Goal: Task Accomplishment & Management: Complete application form

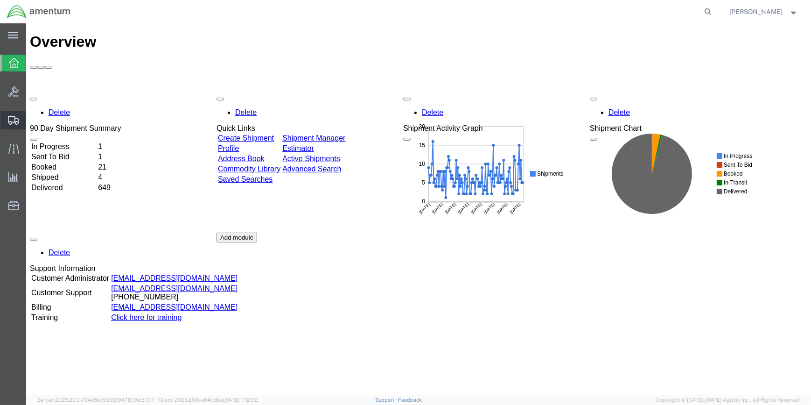
click at [0, 0] on span "Create Shipment" at bounding box center [0, 0] width 0 height 0
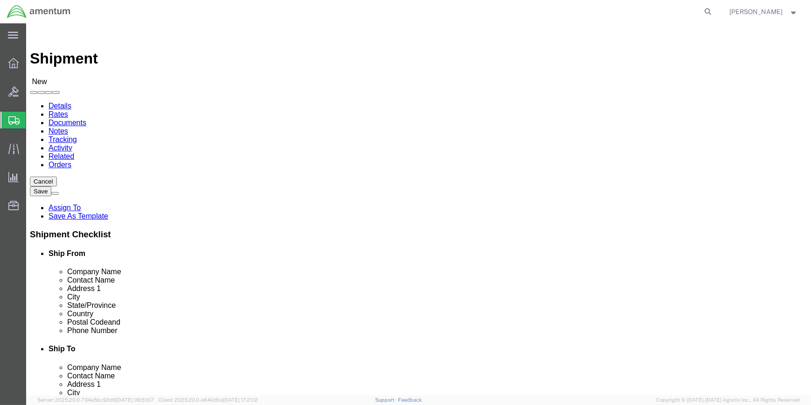
click at [14, 116] on icon at bounding box center [13, 120] width 11 height 8
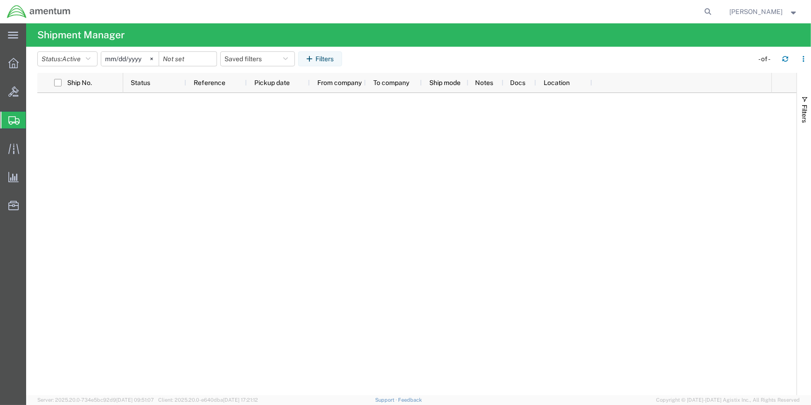
click at [0, 0] on span "Shipment Manager" at bounding box center [0, 0] width 0 height 0
click at [91, 57] on icon "button" at bounding box center [88, 59] width 5 height 7
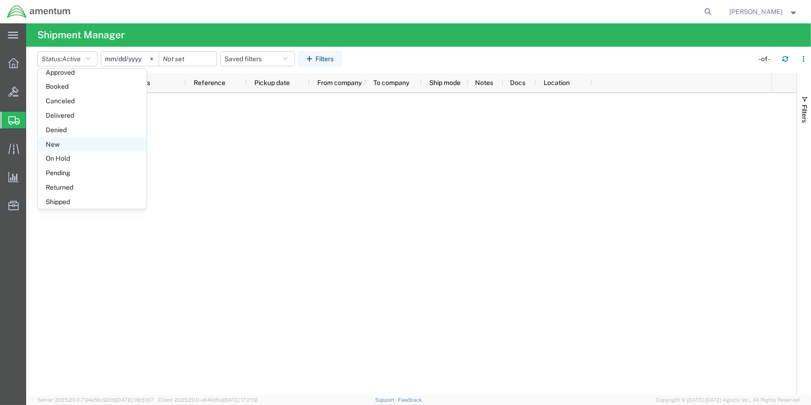
scroll to position [54, 0]
drag, startPoint x: 56, startPoint y: 196, endPoint x: 98, endPoint y: 182, distance: 44.7
click at [56, 196] on span "Shipped" at bounding box center [92, 198] width 109 height 14
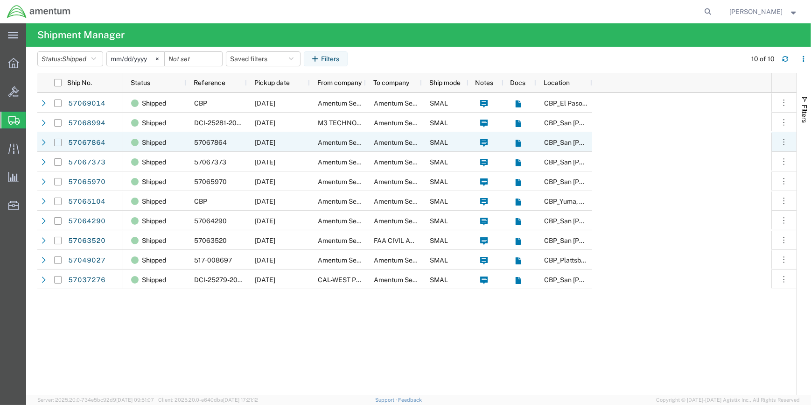
click at [58, 144] on input "Press Space to toggle row selection (unchecked)" at bounding box center [57, 142] width 7 height 7
checkbox input "true"
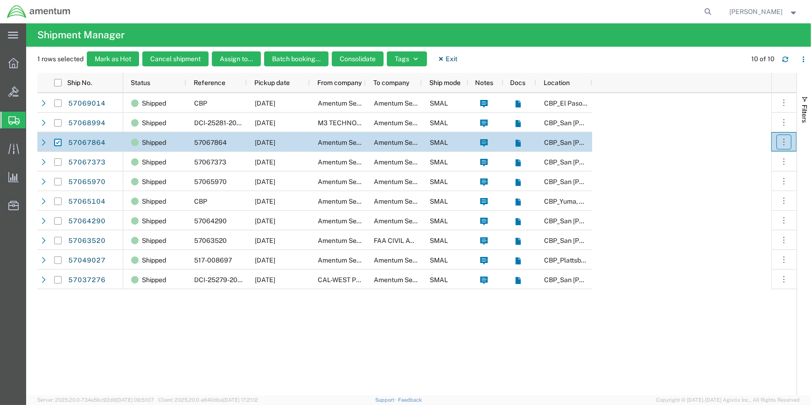
click at [783, 140] on icon "button" at bounding box center [783, 141] width 9 height 9
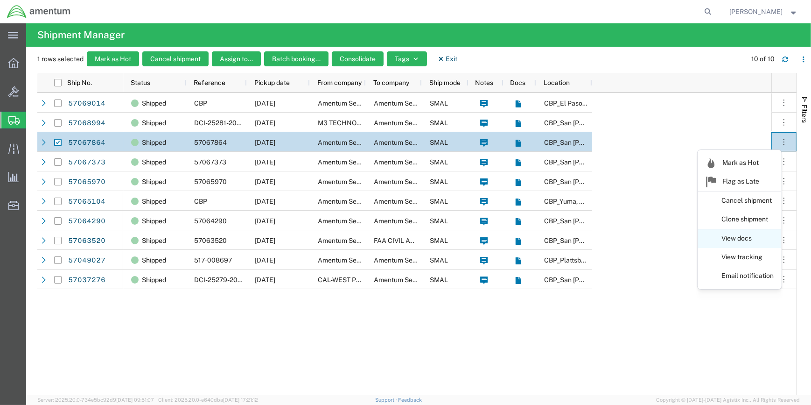
click at [729, 237] on link "View docs" at bounding box center [739, 238] width 83 height 17
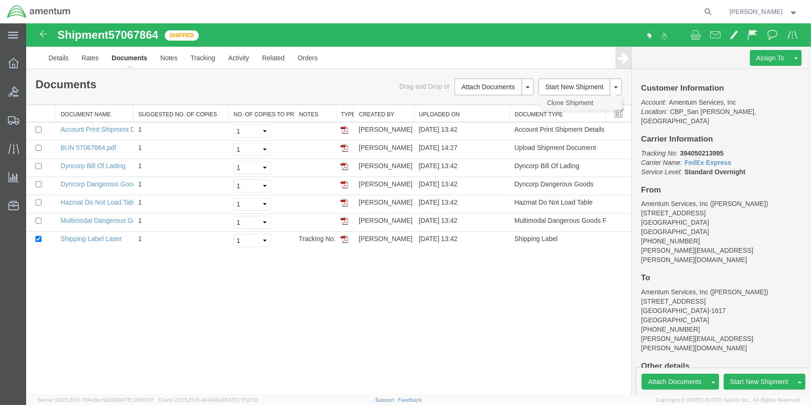
click at [579, 101] on link "Clone Shipment" at bounding box center [581, 103] width 81 height 14
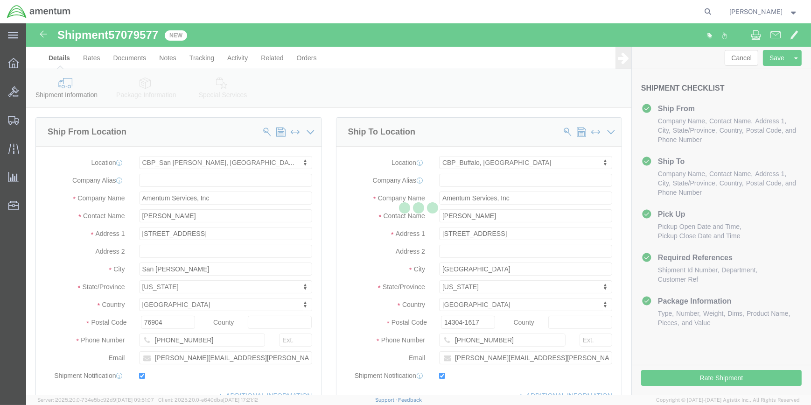
select select "49914"
select select "49919"
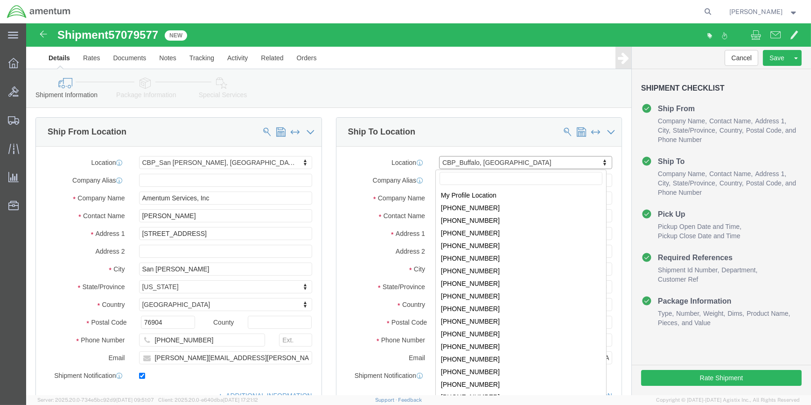
scroll to position [1537, 0]
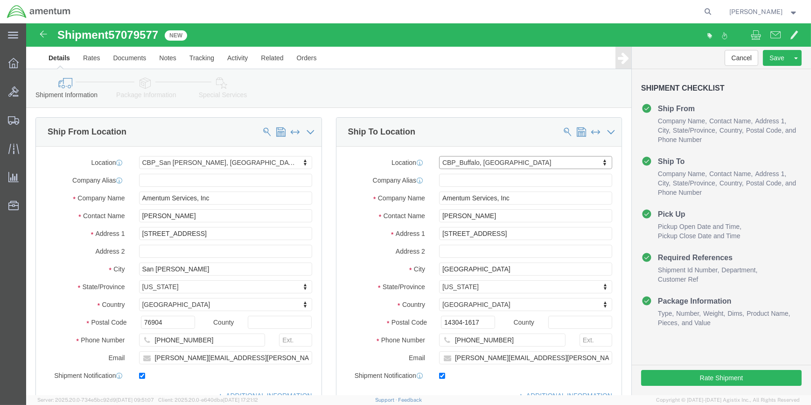
type input "E"
type input "EPL"
select select "49927"
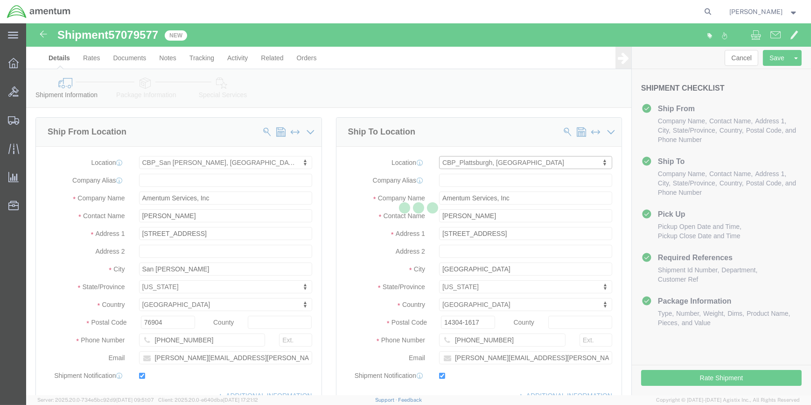
type input "[PERSON_NAME]"
type input "[STREET_ADDRESS][US_STATE]"
type input "[GEOGRAPHIC_DATA]"
type input "12903"
type input "[PHONE_NUMBER]"
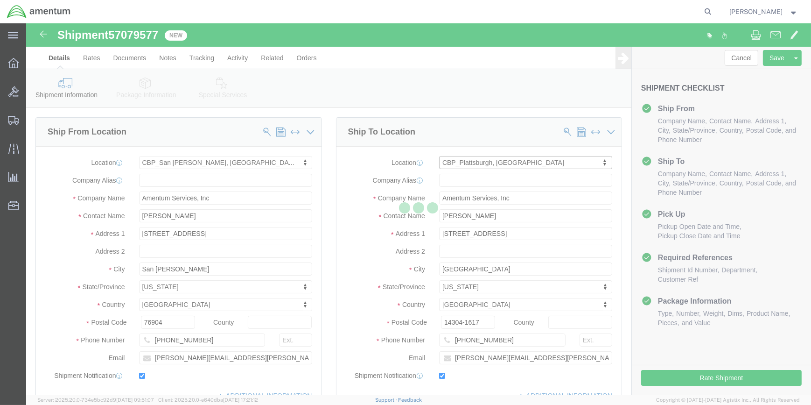
type input "[PERSON_NAME][EMAIL_ADDRESS][PERSON_NAME][DOMAIN_NAME]"
select select "NY"
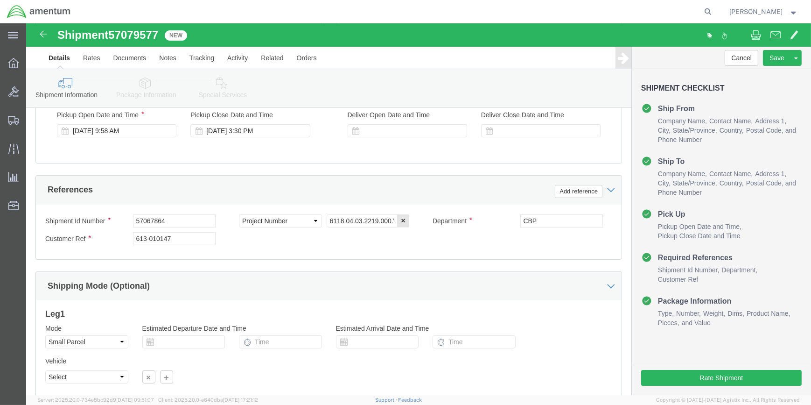
scroll to position [382, 0]
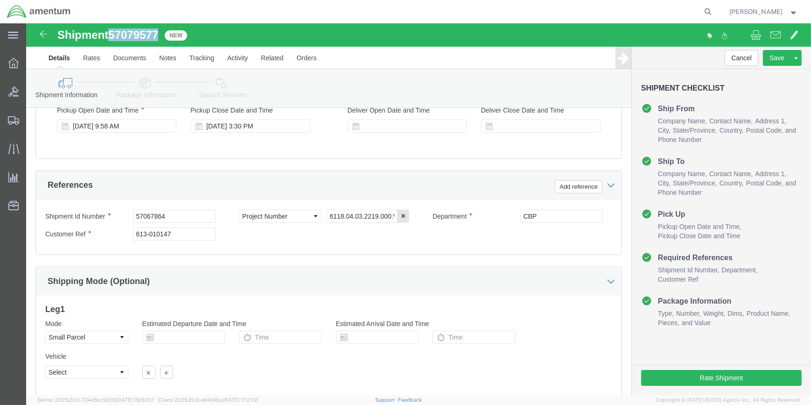
drag, startPoint x: 85, startPoint y: 7, endPoint x: 133, endPoint y: 6, distance: 47.6
click span "57079577"
drag, startPoint x: 130, startPoint y: 7, endPoint x: 121, endPoint y: 10, distance: 9.9
copy span "57079577"
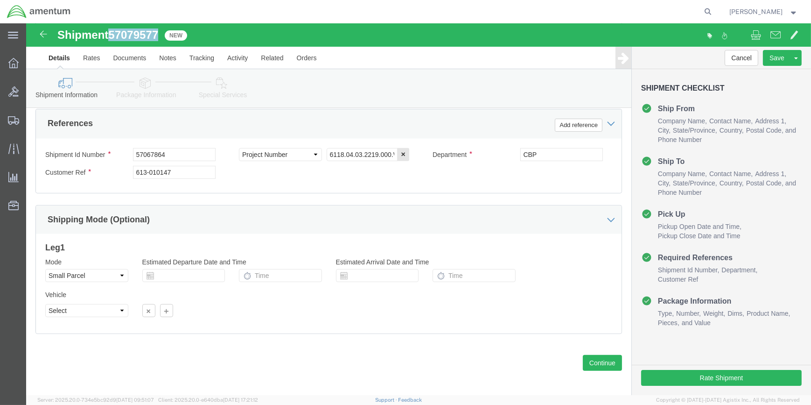
scroll to position [447, 0]
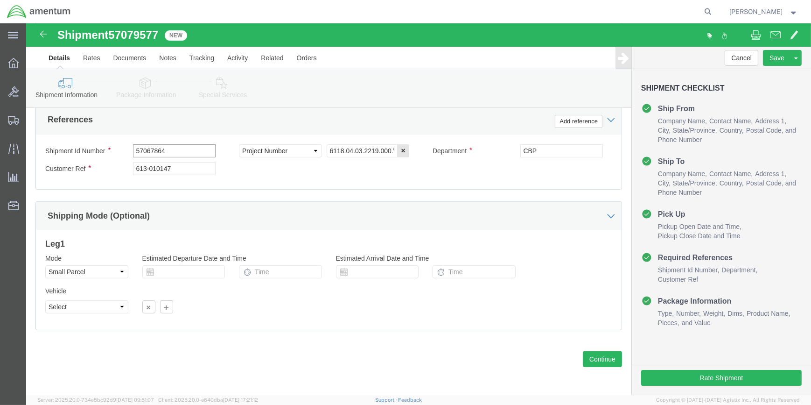
click input "57067864"
type input "5"
paste input "57079577"
type input "57079577"
click input "613-010147"
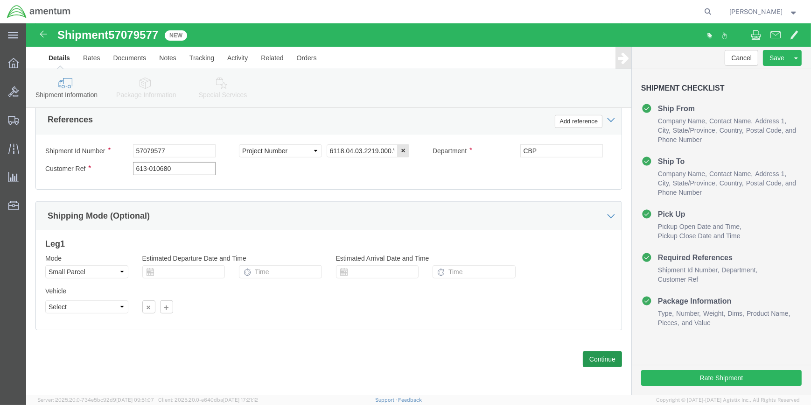
type input "613-010680"
click button "Continue"
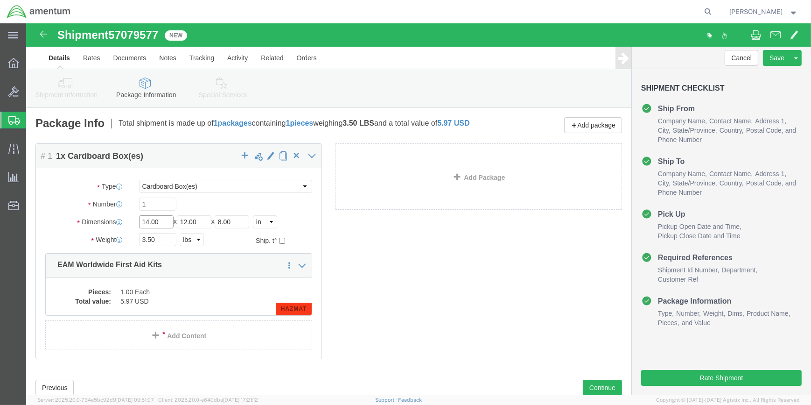
drag, startPoint x: 135, startPoint y: 199, endPoint x: 144, endPoint y: 199, distance: 8.9
click input "14.00"
type input "1"
type input "18"
type input "12"
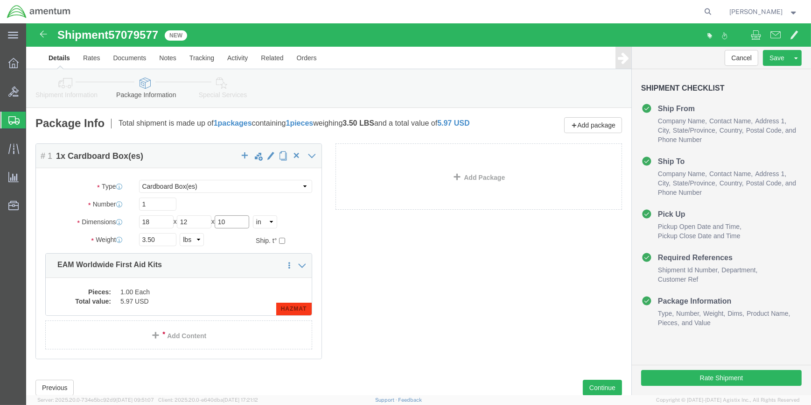
type input "10"
click input "3.50"
type input "3"
type input "18"
click dd "1.00 Each"
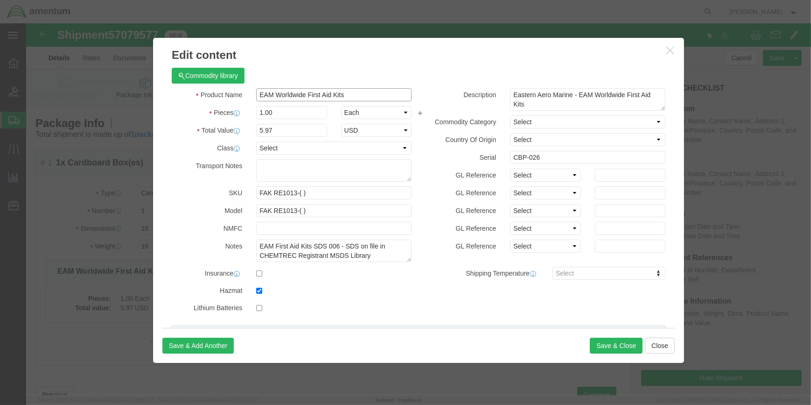
click input "EAM Worldwide First Aid Kits"
type input "E"
type input "SURVIVAL KIT"
click input "5.97"
type input "5"
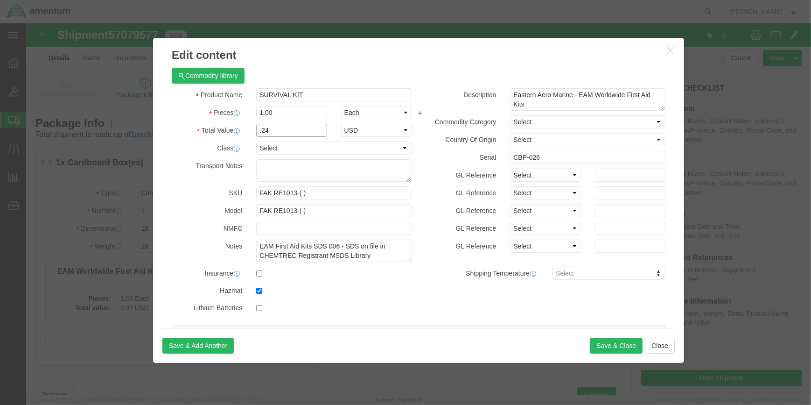
type input ".24"
click input "CBP-026"
type input "CBP-079"
drag, startPoint x: 278, startPoint y: 167, endPoint x: 229, endPoint y: 167, distance: 49.5
click input "FAK RE1013-( )"
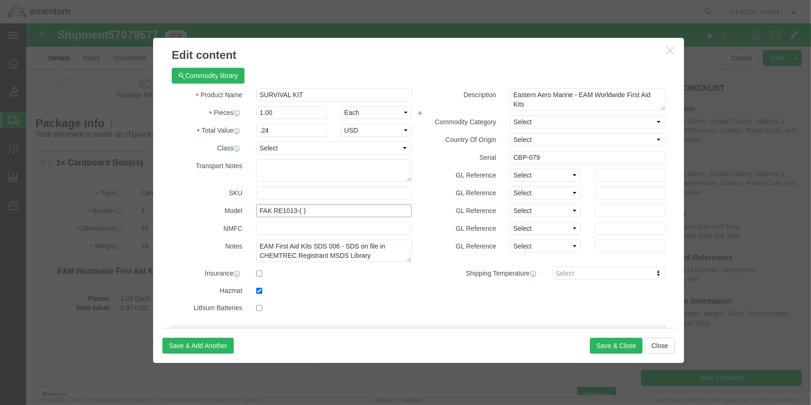
drag, startPoint x: 277, startPoint y: 186, endPoint x: 226, endPoint y: 185, distance: 50.4
click div "FAK RE1013-( )"
drag, startPoint x: 351, startPoint y: 222, endPoint x: 224, endPoint y: 218, distance: 127.4
click div "EAM First Aid Kits SDS 006 - SDS on file in CHEMTREC Registrant MSDS Library"
type textarea "CHEMTREC Registrant MSDS Library"
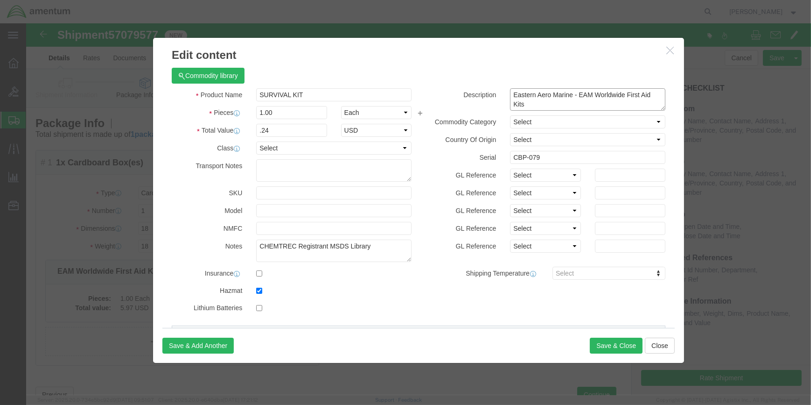
drag, startPoint x: 625, startPoint y: 72, endPoint x: 488, endPoint y: 77, distance: 137.3
click textarea "Eastern Aero Marine - EAM Worldwide First Aid Kits"
drag, startPoint x: 621, startPoint y: 71, endPoint x: 482, endPoint y: 70, distance: 138.6
click textarea "Eastern Aero Marine - EAM Worldwide First Aid Kits"
type textarea "s"
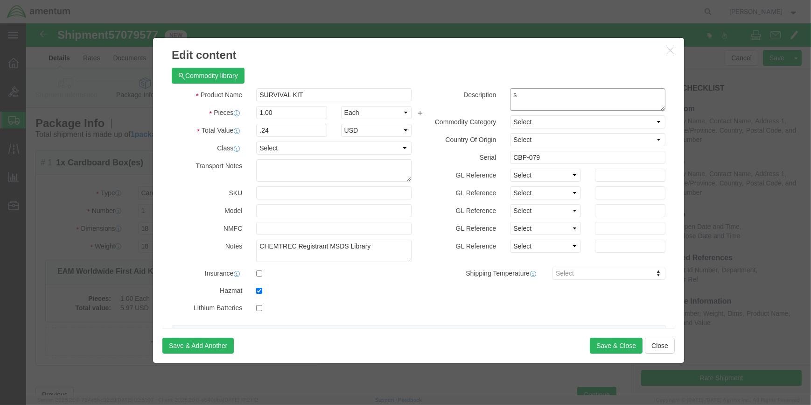
click textarea "Eastern Aero Marine - EAM Worldwide First Aid Kits"
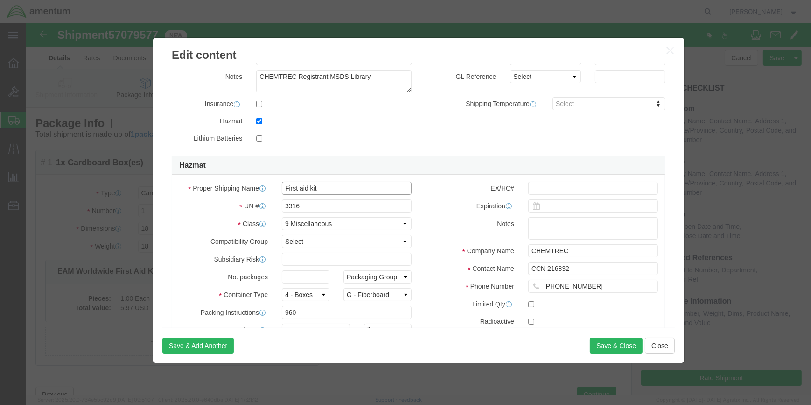
click input "First aid kit"
type input "F"
type input "LIFE-SAVING APPLIANCE, NOT SELF-INFLATING"
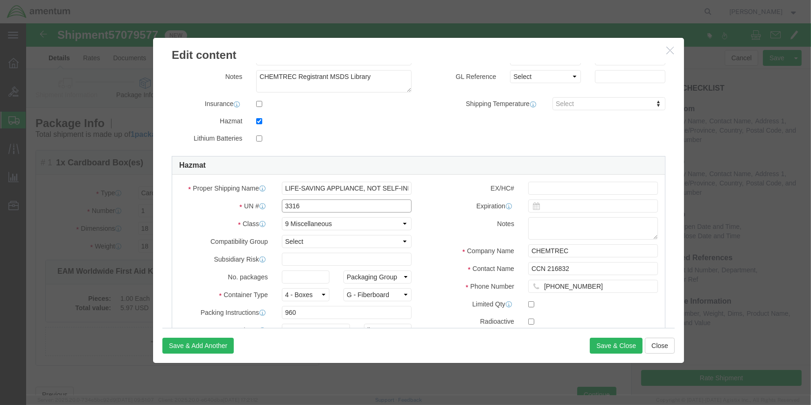
click input "3316"
type input "3"
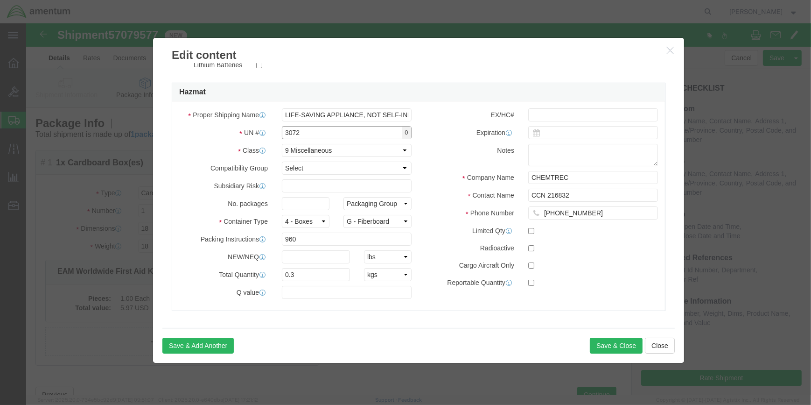
scroll to position [246, 0]
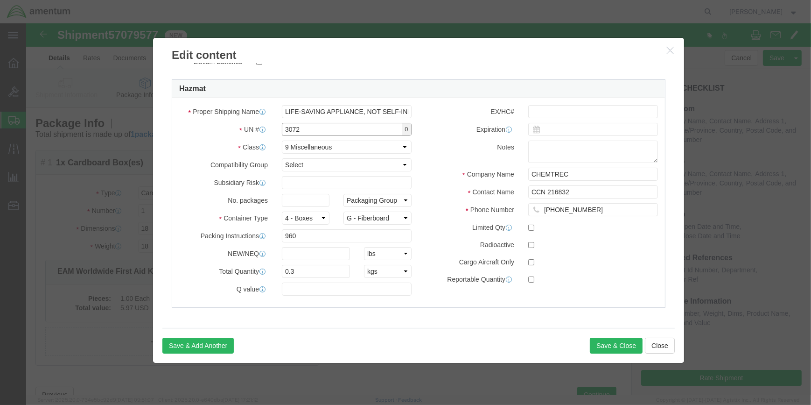
type input "3072"
click input "960"
type input "955"
click input "0.3"
type input "0"
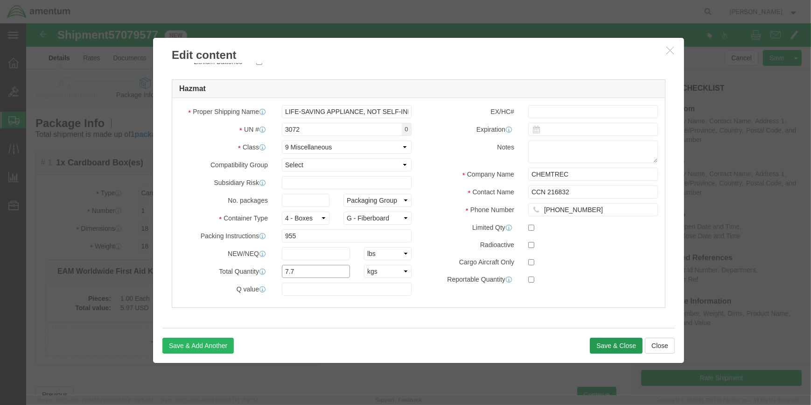
type input "7.7"
drag, startPoint x: 592, startPoint y: 322, endPoint x: 548, endPoint y: 293, distance: 52.8
click button "Save & Close"
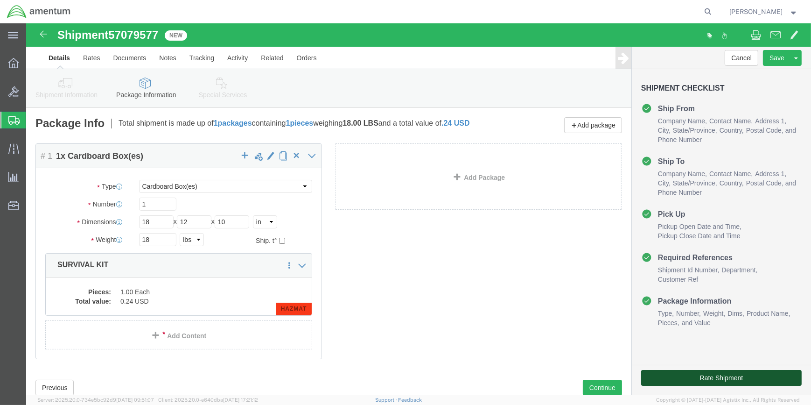
drag, startPoint x: 664, startPoint y: 352, endPoint x: 658, endPoint y: 350, distance: 6.5
click button "Rate Shipment"
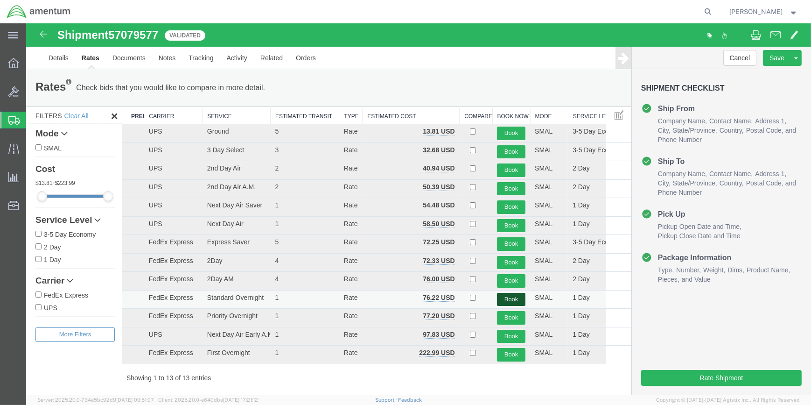
click at [505, 296] on button "Book" at bounding box center [511, 300] width 28 height 14
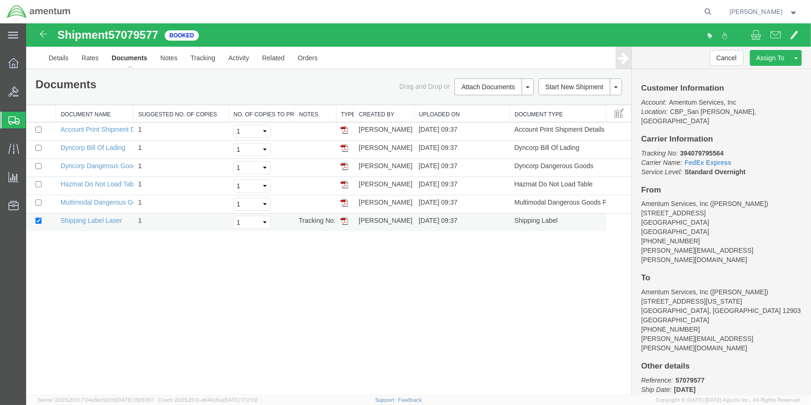
click at [342, 217] on img at bounding box center [344, 220] width 7 height 7
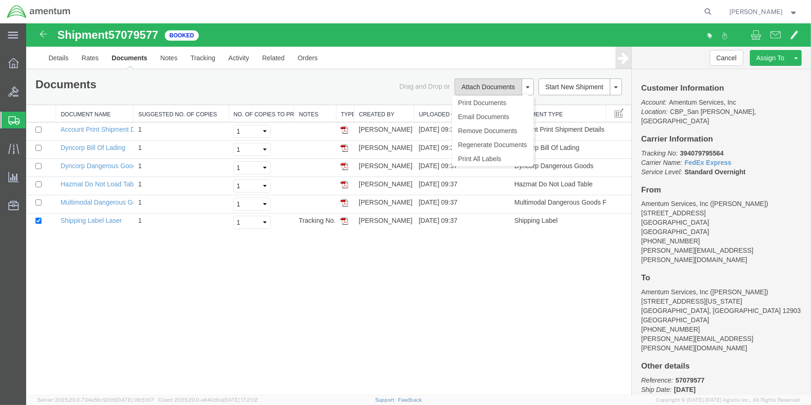
drag, startPoint x: 485, startPoint y: 84, endPoint x: 484, endPoint y: 89, distance: 4.8
click at [485, 84] on button "Attach Documents" at bounding box center [487, 86] width 67 height 17
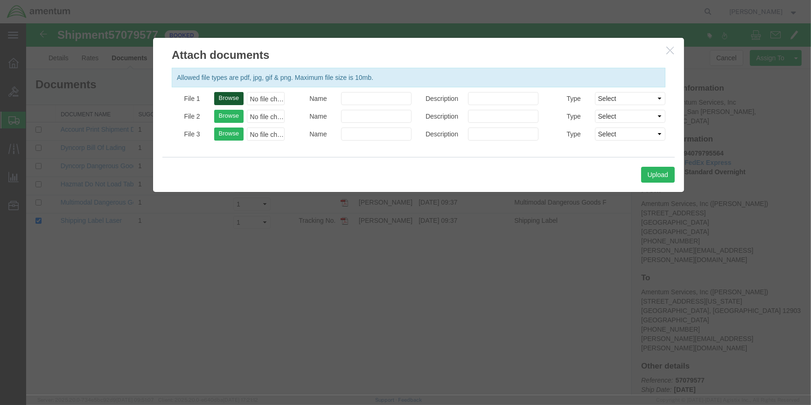
click at [229, 97] on button "Browse" at bounding box center [228, 98] width 29 height 13
type input "C:\fakepath\EPL 57079577.pdf"
click at [657, 175] on button "Upload" at bounding box center [658, 175] width 34 height 16
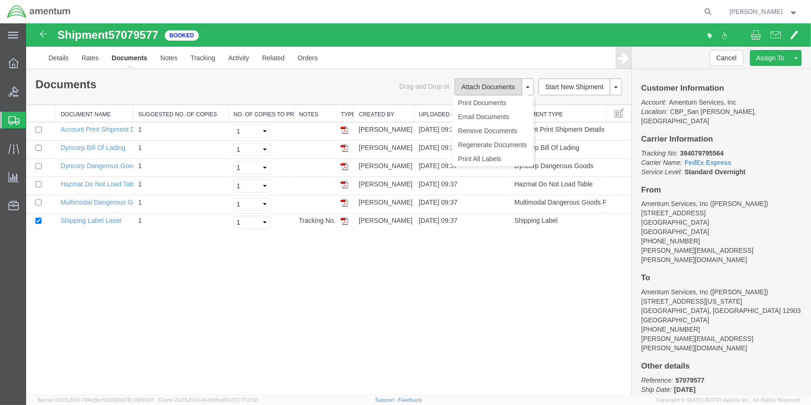
click at [483, 86] on button "Attach Documents" at bounding box center [487, 86] width 67 height 17
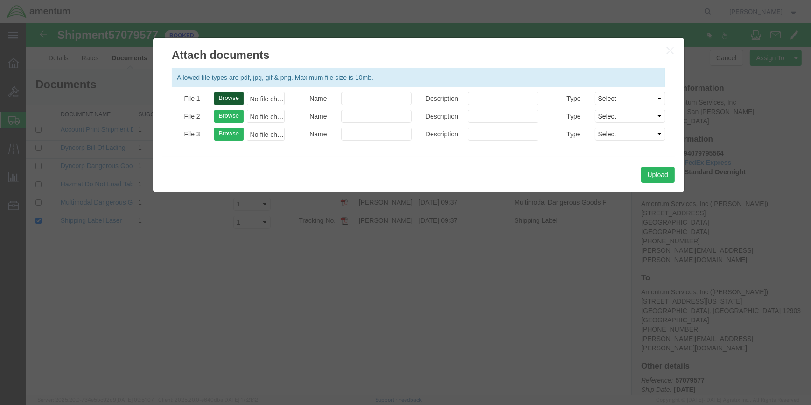
drag, startPoint x: 226, startPoint y: 94, endPoint x: 378, endPoint y: 122, distance: 154.7
click at [227, 94] on button "Browse" at bounding box center [228, 98] width 29 height 13
type input "C:\fakepath\EPL 57079577.pdf"
click at [658, 175] on button "Upload" at bounding box center [658, 175] width 34 height 16
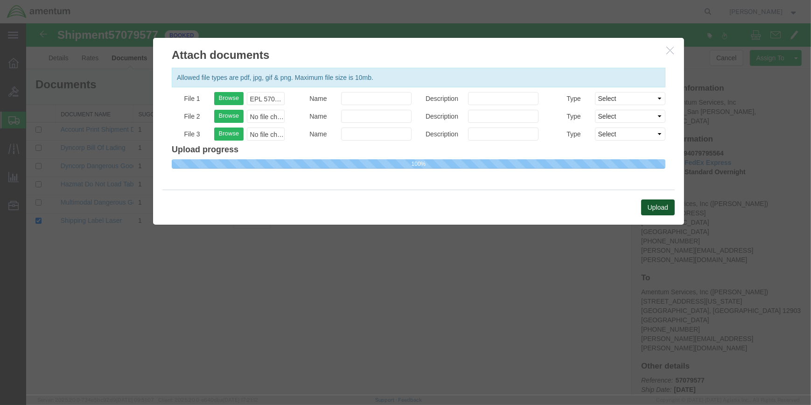
select select
